Goal: Task Accomplishment & Management: Use online tool/utility

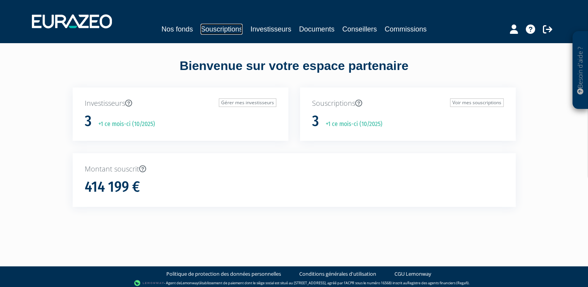
click at [219, 31] on link "Souscriptions" at bounding box center [221, 29] width 42 height 11
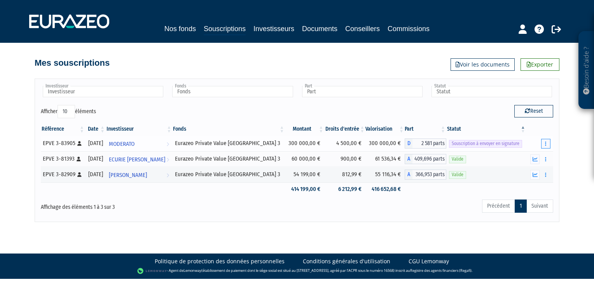
click at [544, 142] on button "button" at bounding box center [545, 144] width 9 height 10
click at [527, 156] on link "Envoyer à signer" at bounding box center [526, 157] width 44 height 13
click at [544, 142] on button "button" at bounding box center [545, 144] width 9 height 10
